Goal: Find specific page/section: Find specific page/section

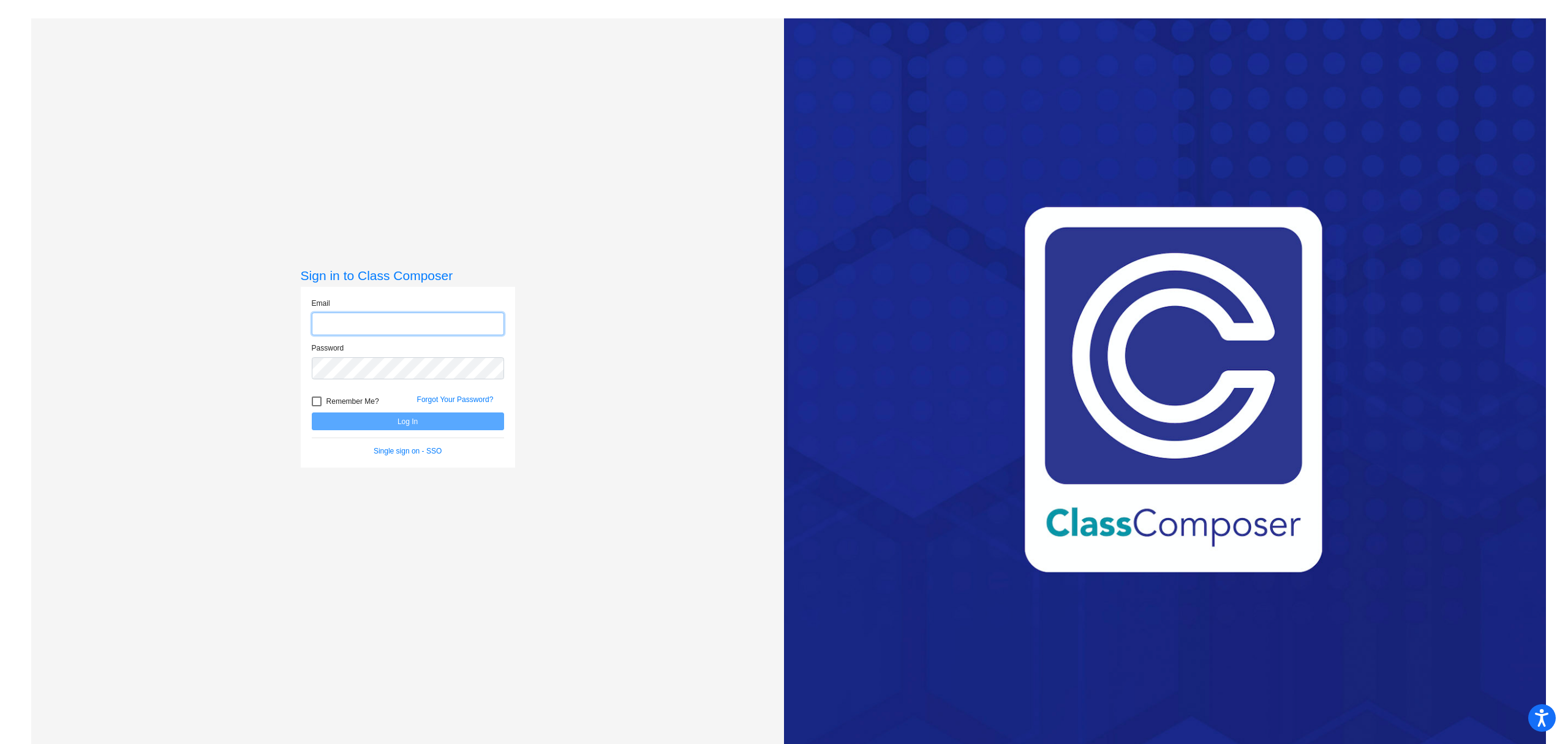
type input "[EMAIL_ADDRESS][DOMAIN_NAME]"
click at [370, 415] on button "Log In" at bounding box center [408, 421] width 192 height 18
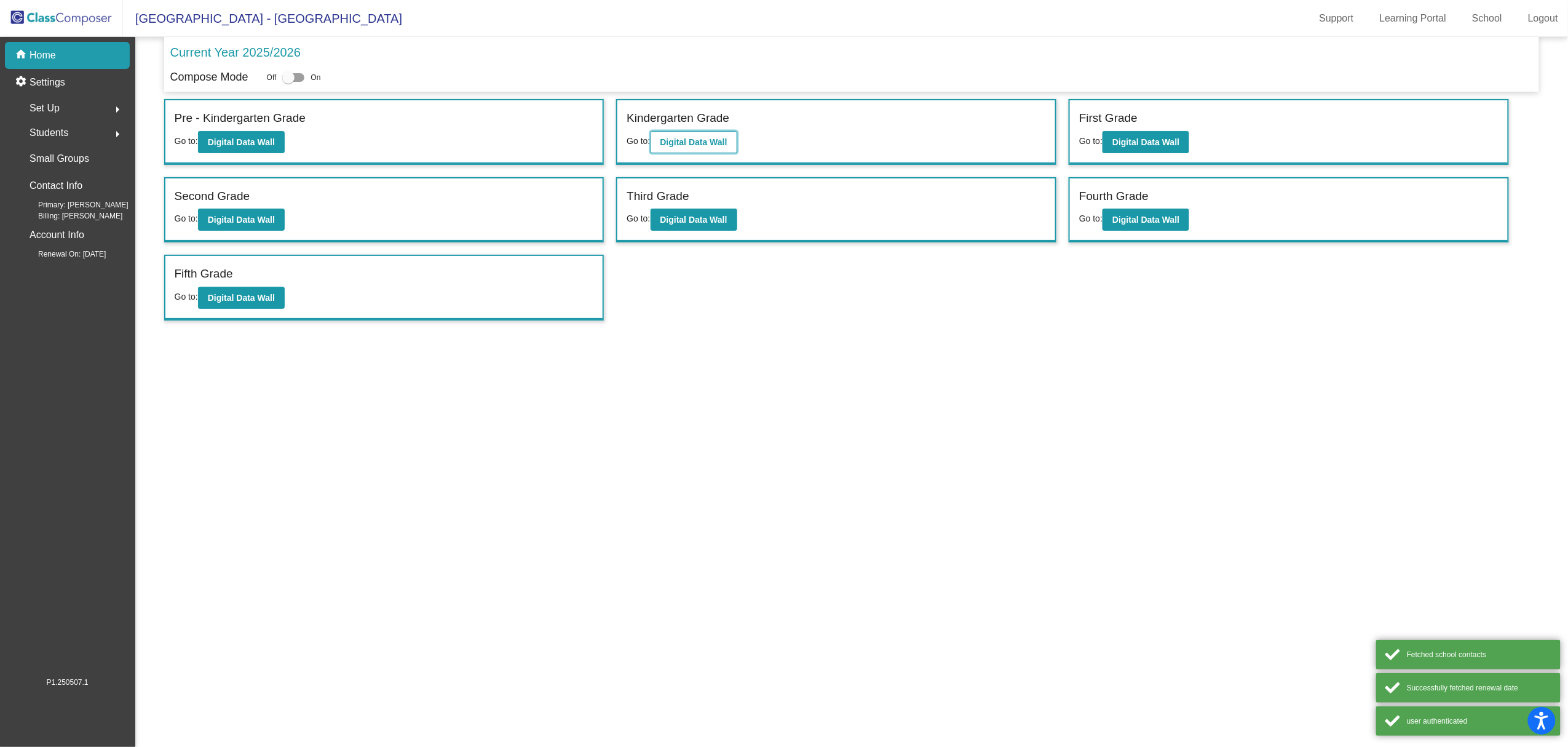
click at [692, 150] on button "Digital Data Wall" at bounding box center [694, 142] width 87 height 22
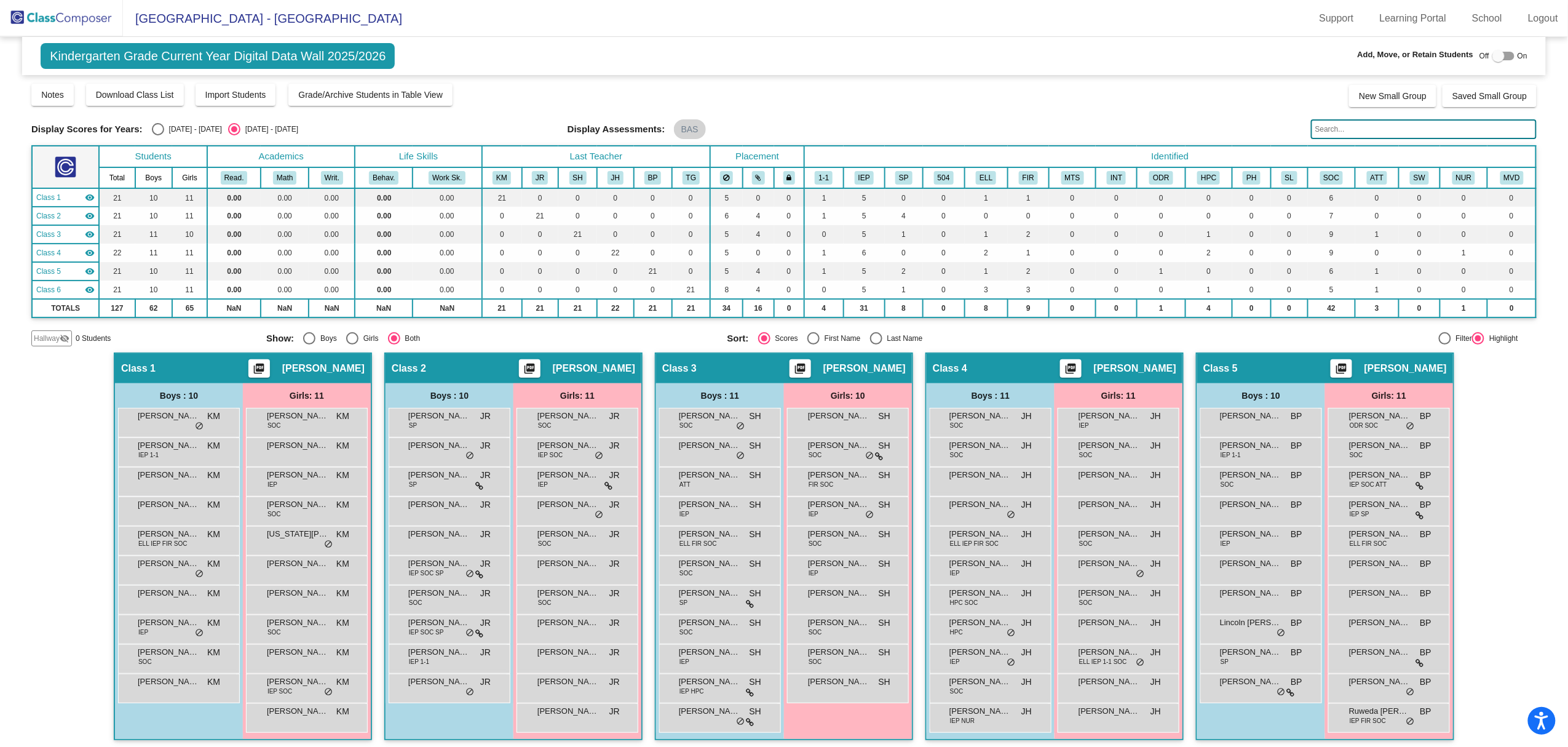
click at [1385, 126] on input "text" at bounding box center [1424, 130] width 225 height 20
click at [1331, 128] on input "text" at bounding box center [1424, 130] width 225 height 20
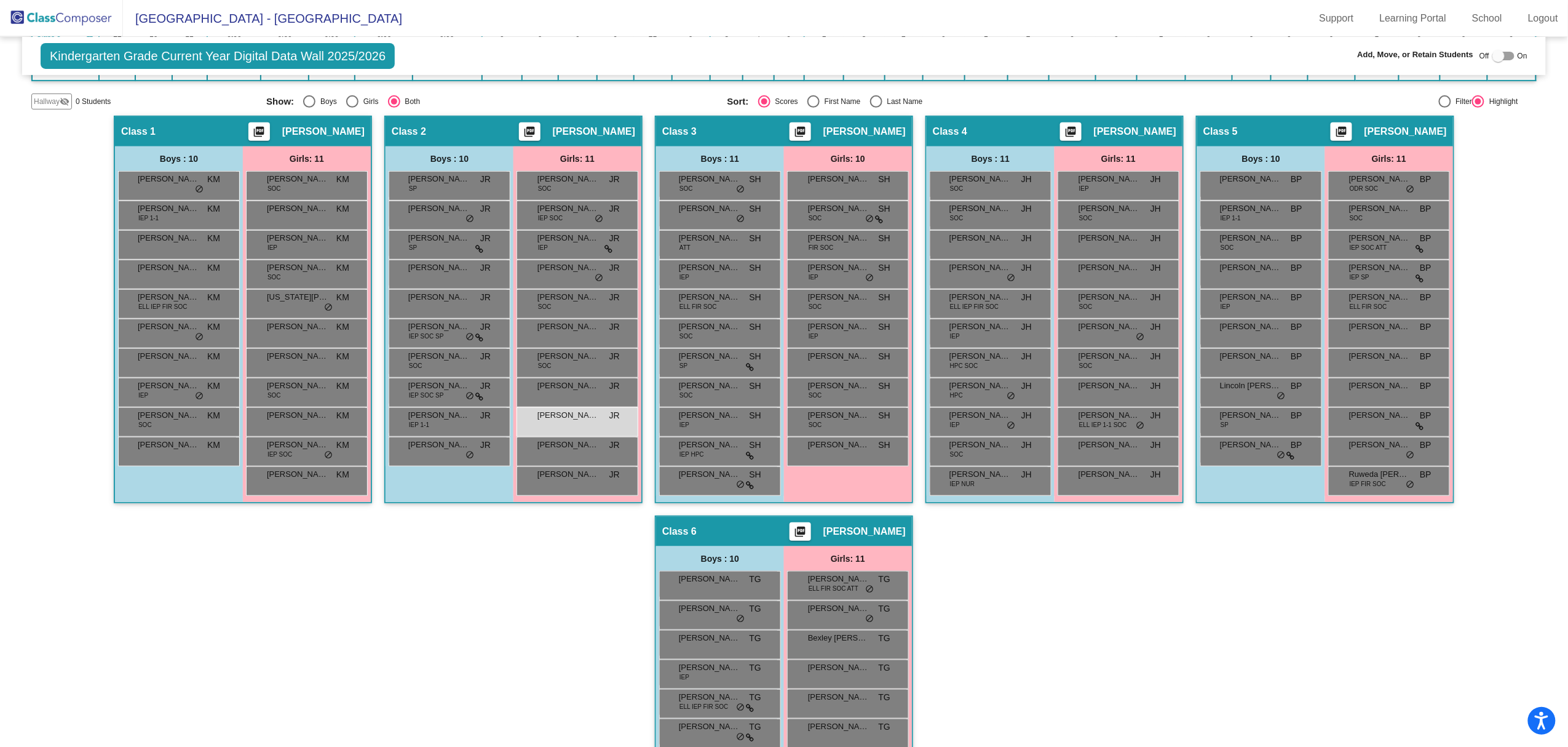
scroll to position [239, 0]
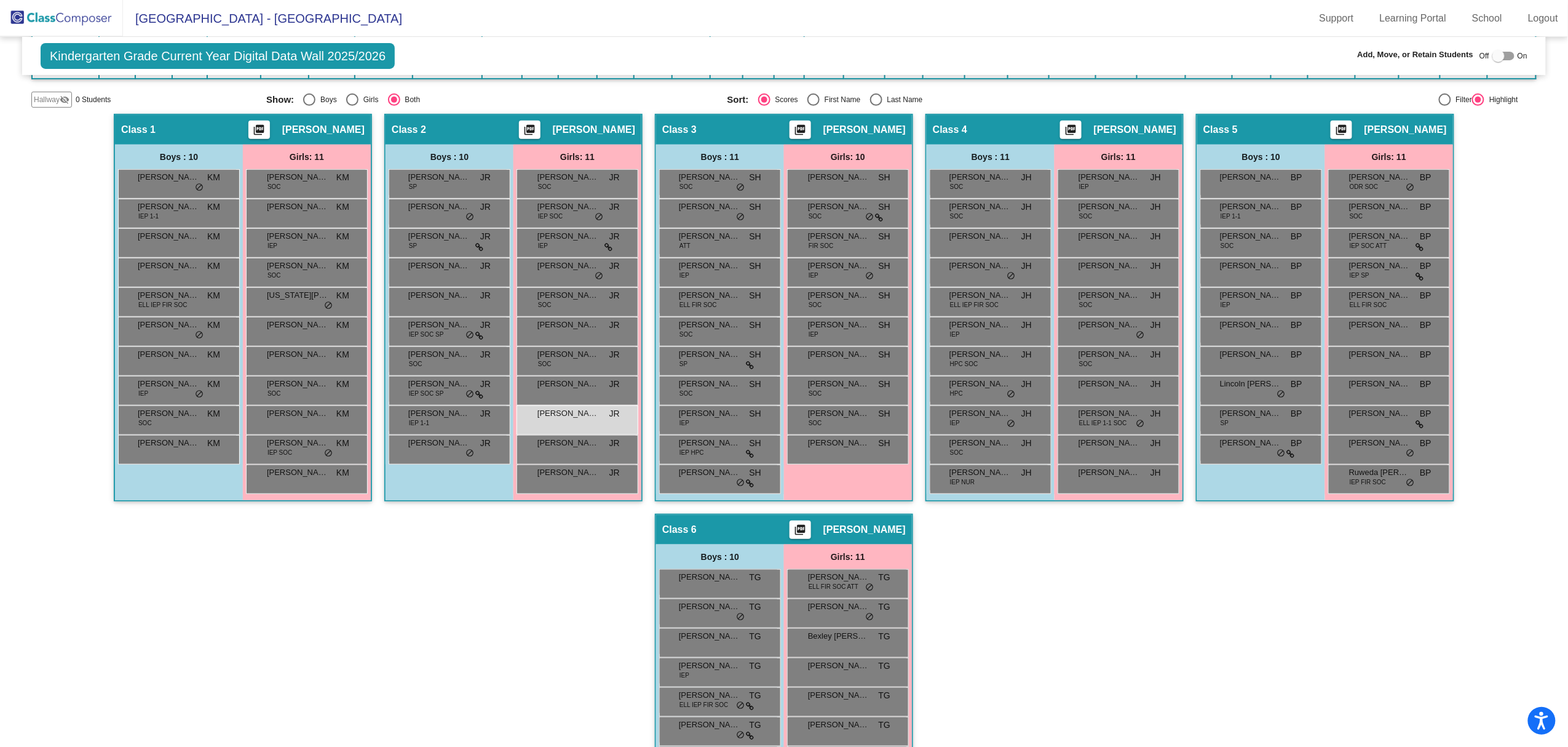
type input "[PERSON_NAME]"
